Goal: Task Accomplishment & Management: Use online tool/utility

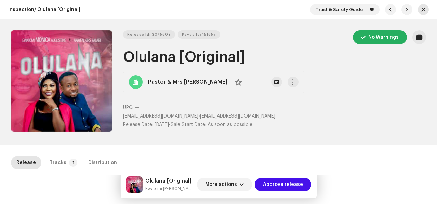
click at [421, 10] on span "button" at bounding box center [423, 9] width 4 height 5
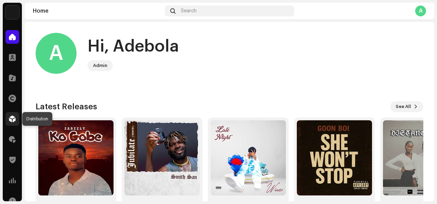
click at [11, 120] on span at bounding box center [12, 118] width 7 height 5
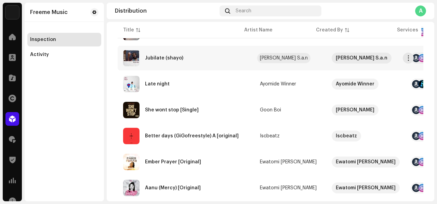
scroll to position [135, 0]
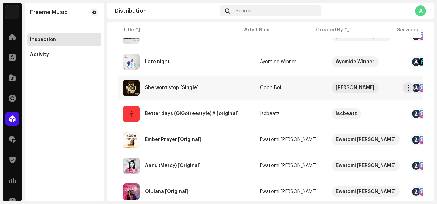
click at [224, 89] on div "She wont stop [Single]" at bounding box center [186, 88] width 126 height 16
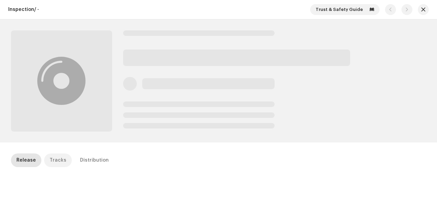
click at [60, 159] on div "Tracks" at bounding box center [58, 161] width 17 height 14
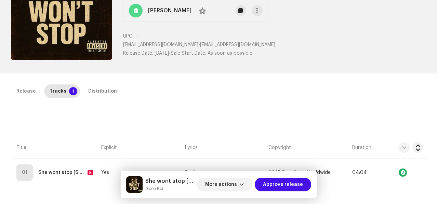
scroll to position [51, 0]
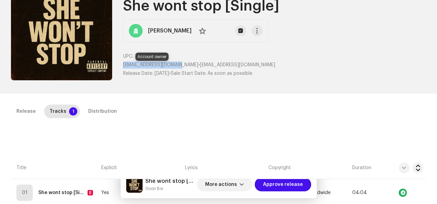
drag, startPoint x: 119, startPoint y: 65, endPoint x: 181, endPoint y: 66, distance: 61.6
click at [181, 66] on div "Release Id: 3046340 Payee Id: 295174 No Warnings She wont stop [Single] Lewes G…" at bounding box center [218, 31] width 415 height 104
copy span "[EMAIL_ADDRESS][DOMAIN_NAME]"
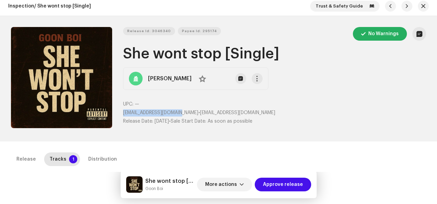
scroll to position [0, 0]
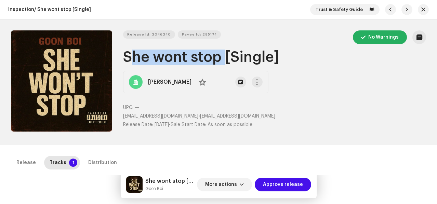
drag, startPoint x: 123, startPoint y: 54, endPoint x: 217, endPoint y: 60, distance: 93.6
click at [217, 60] on h1 "She wont stop [Single]" at bounding box center [274, 58] width 303 height 16
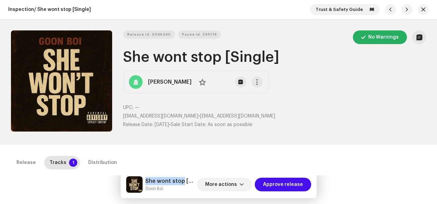
drag, startPoint x: 146, startPoint y: 181, endPoint x: 181, endPoint y: 181, distance: 34.9
click at [181, 181] on h5 "She wont stop [Single]" at bounding box center [169, 181] width 49 height 8
copy h5 "She wont stop"
drag, startPoint x: 145, startPoint y: 189, endPoint x: 184, endPoint y: 189, distance: 39.3
click at [184, 189] on div "She wont stop [Single] Goon Boi" at bounding box center [160, 184] width 68 height 16
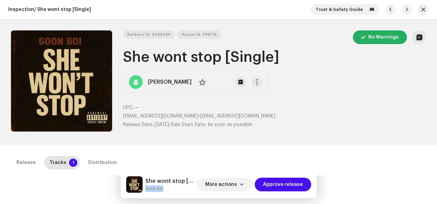
copy small "Goon Boi"
click at [29, 162] on div "Release" at bounding box center [25, 163] width 19 height 14
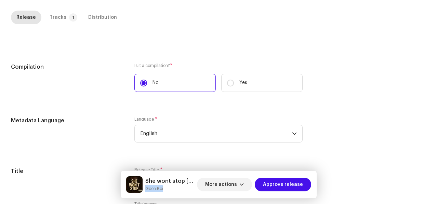
scroll to position [157, 0]
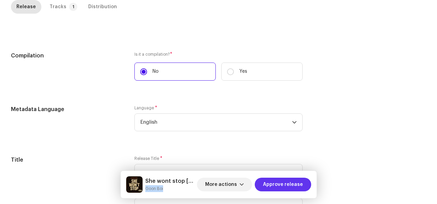
click at [276, 186] on span "Approve release" at bounding box center [283, 185] width 40 height 14
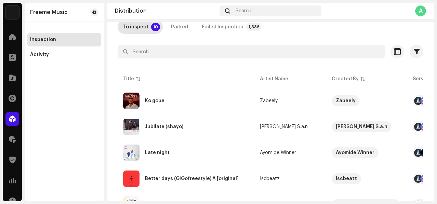
scroll to position [39, 0]
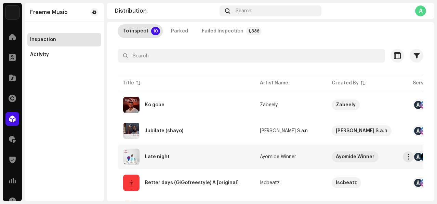
click at [203, 161] on div "Late night" at bounding box center [186, 157] width 126 height 16
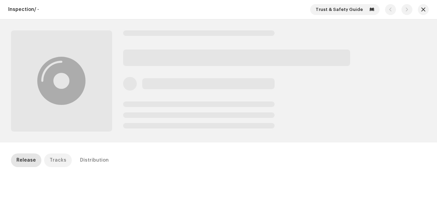
click at [62, 158] on div "Tracks" at bounding box center [58, 161] width 17 height 14
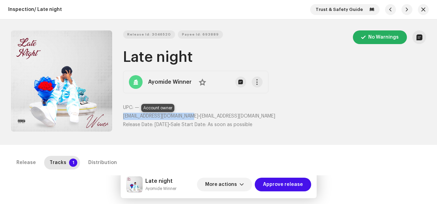
drag, startPoint x: 122, startPoint y: 116, endPoint x: 192, endPoint y: 115, distance: 70.1
click at [192, 115] on span "[EMAIL_ADDRESS][DOMAIN_NAME]" at bounding box center [160, 116] width 75 height 5
copy span "[EMAIL_ADDRESS][DOMAIN_NAME]"
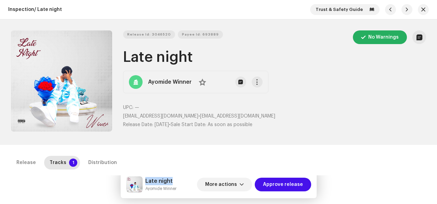
drag, startPoint x: 146, startPoint y: 180, endPoint x: 179, endPoint y: 181, distance: 32.9
click at [179, 181] on div "Late night Ayomide Winner More actions Approve release" at bounding box center [218, 184] width 185 height 16
copy h5 "Late night"
drag, startPoint x: 145, startPoint y: 188, endPoint x: 190, endPoint y: 189, distance: 44.8
click at [190, 189] on div "Late night Ayomide Winner More actions Approve release" at bounding box center [218, 184] width 185 height 16
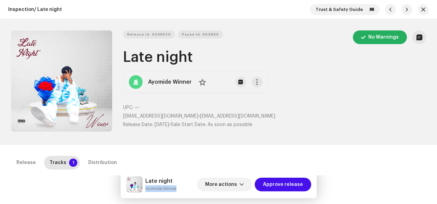
copy div "Loremip Dolors Amet consect Adipisc elitsed Doeiusm Tempor 2 Incididuntut Labor…"
click at [281, 184] on span "Approve release" at bounding box center [283, 185] width 40 height 14
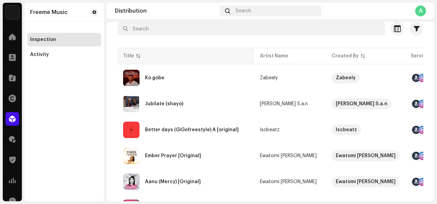
scroll to position [68, 0]
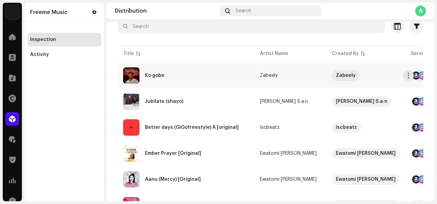
click at [212, 81] on div "Ko gobe" at bounding box center [186, 75] width 126 height 16
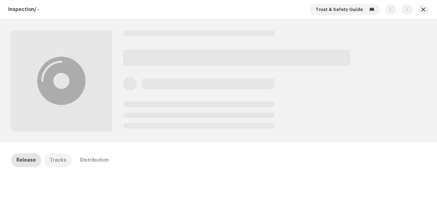
click at [56, 160] on div "Tracks" at bounding box center [58, 161] width 17 height 14
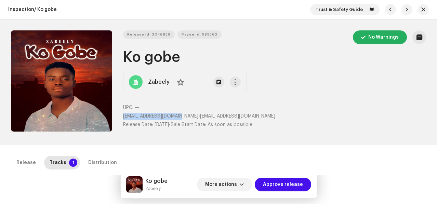
drag, startPoint x: 122, startPoint y: 117, endPoint x: 177, endPoint y: 119, distance: 55.1
click at [177, 119] on p "[EMAIL_ADDRESS][DOMAIN_NAME] • [EMAIL_ADDRESS][DOMAIN_NAME]" at bounding box center [274, 116] width 303 height 7
copy span "[EMAIL_ADDRESS][DOMAIN_NAME]"
drag, startPoint x: 145, startPoint y: 180, endPoint x: 172, endPoint y: 181, distance: 27.0
click at [172, 181] on div "Ko gobe Zabeely More actions Approve release" at bounding box center [218, 184] width 185 height 16
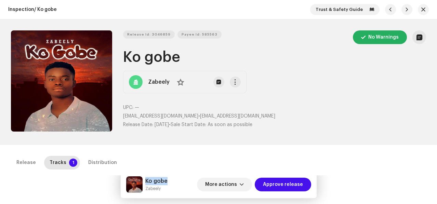
copy h5 "Ko gobe"
drag, startPoint x: 145, startPoint y: 189, endPoint x: 176, endPoint y: 191, distance: 30.8
click at [176, 190] on div "Ko gobe Zabeely More actions Approve release" at bounding box center [218, 184] width 185 height 16
copy small "Zabeely"
click at [300, 184] on span "Approve release" at bounding box center [283, 185] width 40 height 14
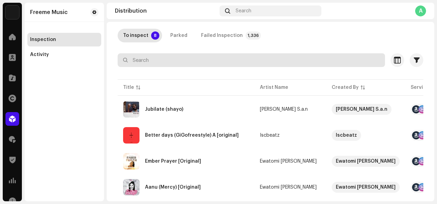
scroll to position [61, 0]
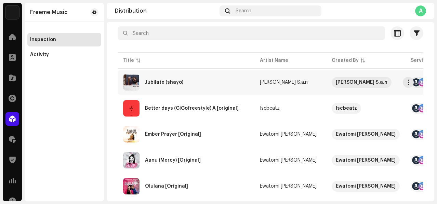
click at [197, 83] on div "Jubilate (shayo)" at bounding box center [186, 82] width 126 height 16
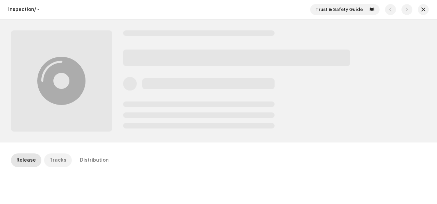
click at [56, 161] on div "Tracks" at bounding box center [58, 161] width 17 height 14
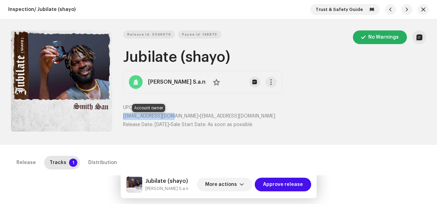
drag, startPoint x: 122, startPoint y: 116, endPoint x: 173, endPoint y: 115, distance: 51.3
click at [173, 115] on span "[EMAIL_ADDRESS][DOMAIN_NAME]" at bounding box center [160, 116] width 75 height 5
copy span "[EMAIL_ADDRESS][DOMAIN_NAME]"
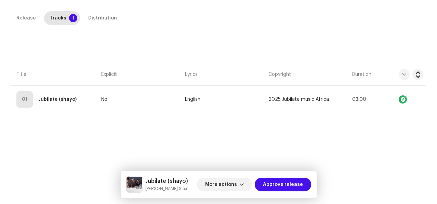
scroll to position [151, 0]
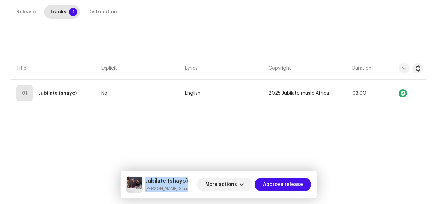
drag, startPoint x: 145, startPoint y: 181, endPoint x: 194, endPoint y: 181, distance: 48.6
click at [194, 181] on div "Jubilate (shayo) [PERSON_NAME] S.a.n More actions Approve release" at bounding box center [218, 184] width 185 height 16
drag, startPoint x: 190, startPoint y: 181, endPoint x: 145, endPoint y: 180, distance: 45.2
click at [145, 180] on div "Jubilate (shayo) [PERSON_NAME] S.a.n More actions Approve release" at bounding box center [218, 184] width 185 height 16
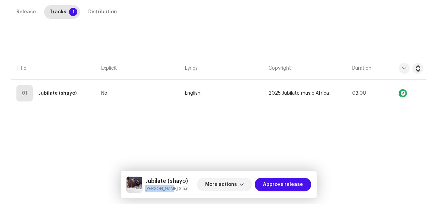
drag, startPoint x: 145, startPoint y: 190, endPoint x: 168, endPoint y: 190, distance: 22.9
click at [168, 190] on small "[PERSON_NAME] S.a.n" at bounding box center [166, 188] width 43 height 7
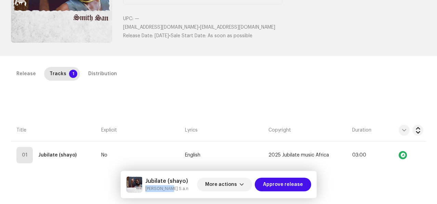
scroll to position [59, 0]
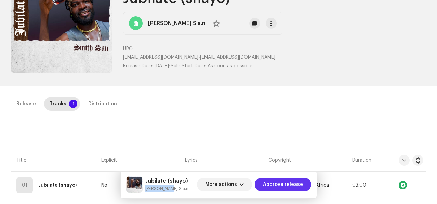
click at [278, 184] on span "Approve release" at bounding box center [283, 185] width 40 height 14
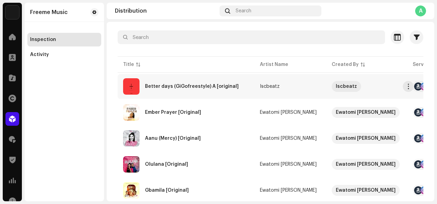
scroll to position [50, 0]
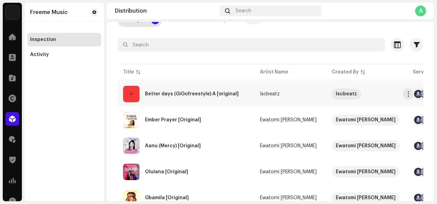
click at [177, 104] on td "Better days (GiGofreestyle) A [original]" at bounding box center [186, 94] width 137 height 25
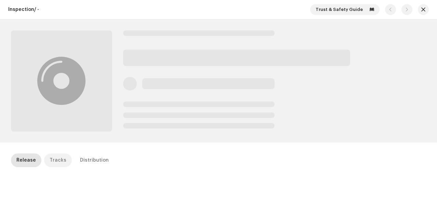
click at [56, 162] on div "Tracks" at bounding box center [58, 161] width 17 height 14
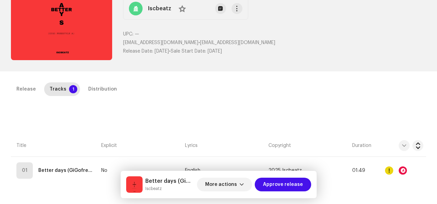
scroll to position [154, 0]
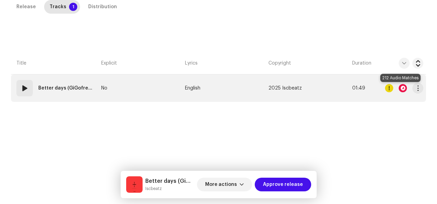
click at [399, 90] on div at bounding box center [403, 88] width 8 height 8
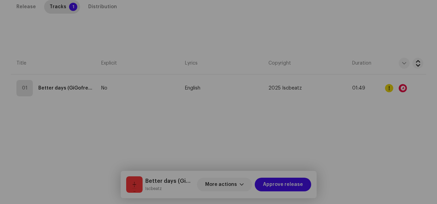
click at [391, 130] on div "Audio Recognition by Remix/Sample 209 Cover Song 3 All results require review/l…" at bounding box center [218, 102] width 437 height 204
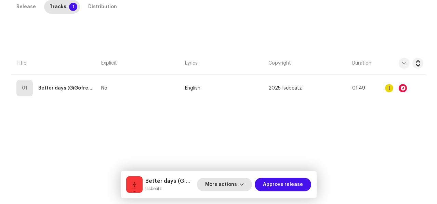
click at [247, 184] on button "More actions" at bounding box center [224, 185] width 55 height 14
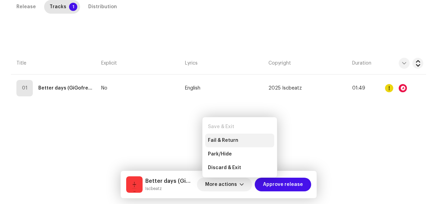
click at [234, 146] on div "Fail & Return" at bounding box center [239, 141] width 69 height 14
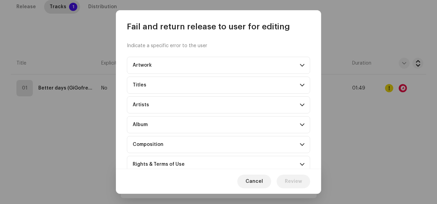
click at [160, 148] on p-accordion-header "Composition" at bounding box center [218, 144] width 183 height 17
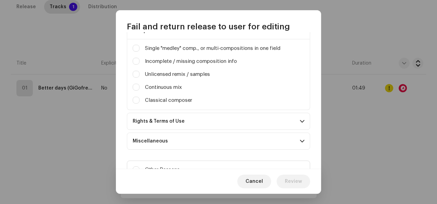
scroll to position [119, 0]
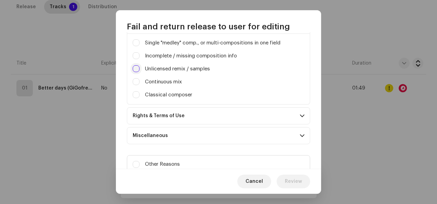
click at [135, 71] on input "Irrelevant / excessive information" at bounding box center [136, 68] width 7 height 7
checkbox input "true"
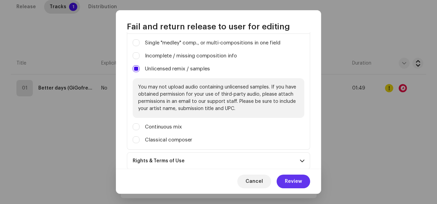
click at [293, 183] on span "Review" at bounding box center [293, 182] width 17 height 14
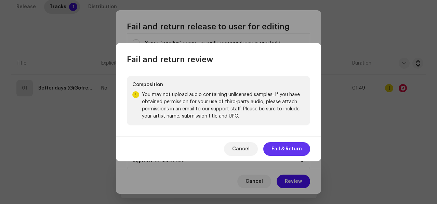
click at [284, 150] on span "Fail & Return" at bounding box center [287, 149] width 30 height 14
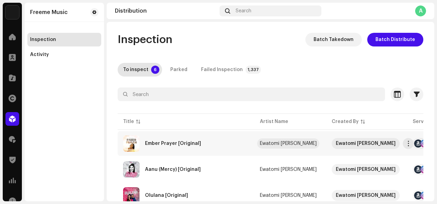
click at [260, 145] on div "Ewatomi [PERSON_NAME]" at bounding box center [288, 143] width 57 height 5
click at [154, 148] on div "Ember Prayer [Original]" at bounding box center [186, 143] width 126 height 16
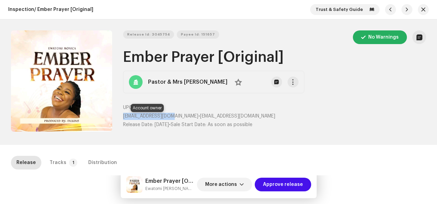
drag, startPoint x: 123, startPoint y: 117, endPoint x: 171, endPoint y: 115, distance: 47.9
click at [171, 115] on span "[EMAIL_ADDRESS][DOMAIN_NAME]" at bounding box center [160, 116] width 75 height 5
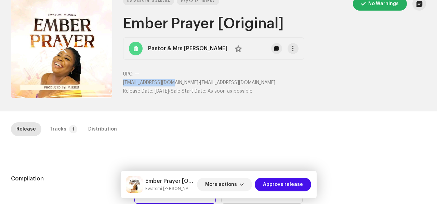
scroll to position [35, 0]
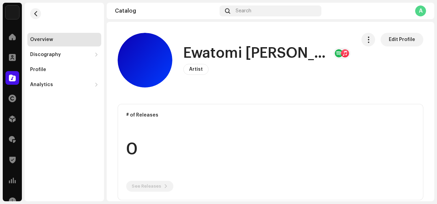
click at [197, 70] on span "Artist" at bounding box center [196, 69] width 14 height 5
click at [197, 67] on span "Artist" at bounding box center [196, 69] width 14 height 5
click at [199, 69] on span "Artist" at bounding box center [196, 69] width 14 height 5
click at [33, 15] on span "button" at bounding box center [35, 13] width 5 height 5
